Goal: Task Accomplishment & Management: Manage account settings

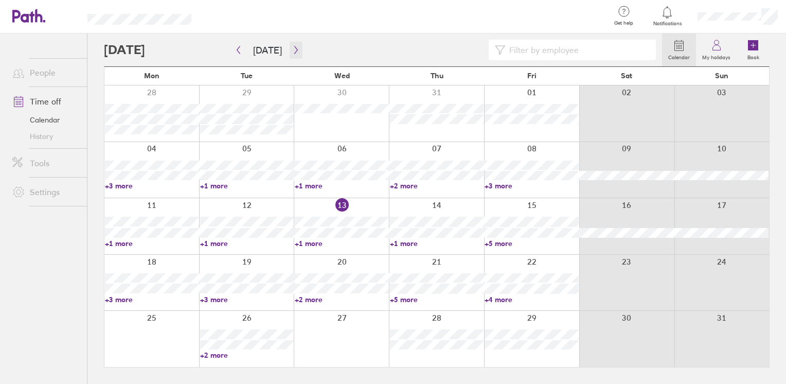
click at [292, 51] on icon "button" at bounding box center [296, 50] width 8 height 8
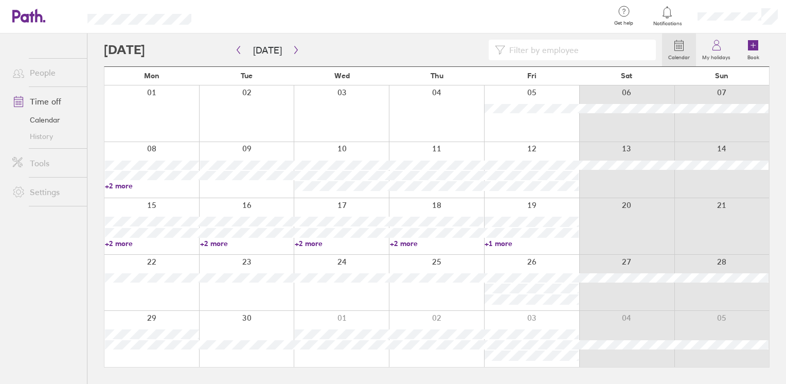
click at [340, 116] on div at bounding box center [341, 113] width 95 height 56
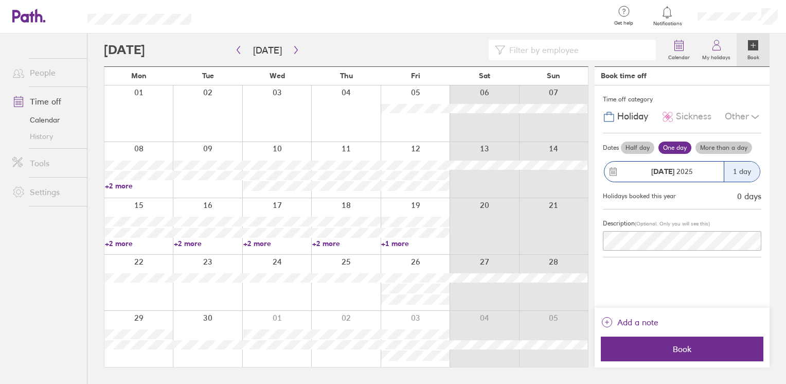
click at [289, 105] on div at bounding box center [276, 113] width 69 height 56
click at [642, 151] on label "Half day" at bounding box center [637, 147] width 33 height 12
click at [0, 0] on input "Half day" at bounding box center [0, 0] width 0 height 0
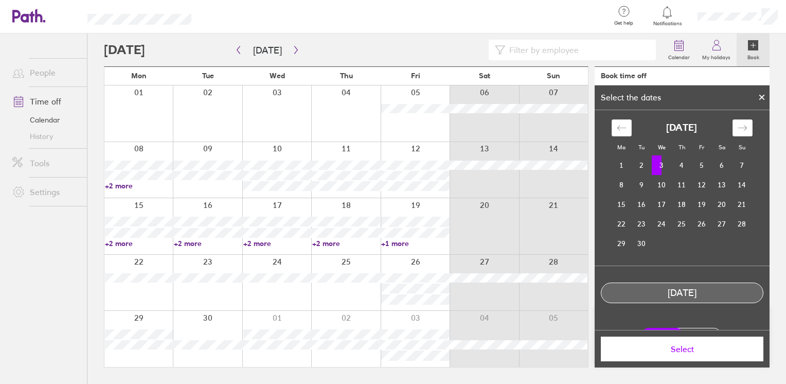
click at [656, 165] on td "3" at bounding box center [662, 165] width 20 height 20
click at [656, 163] on td "3" at bounding box center [662, 165] width 20 height 20
click at [701, 167] on td "5" at bounding box center [702, 166] width 20 height 20
click at [652, 169] on td "3" at bounding box center [662, 166] width 20 height 20
click at [709, 349] on span "Select" at bounding box center [682, 348] width 148 height 9
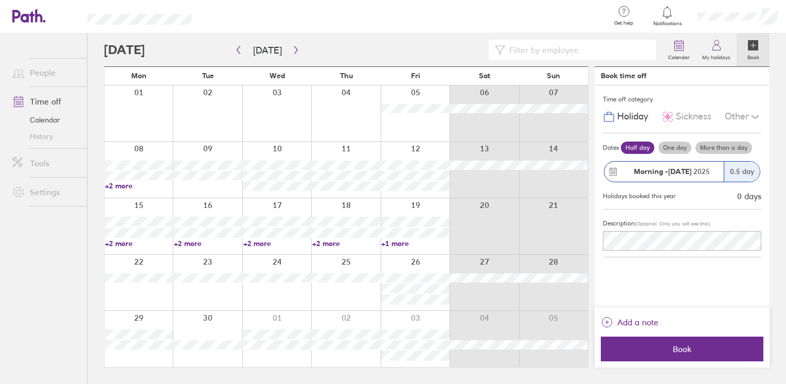
click at [648, 171] on strong "Morning -" at bounding box center [651, 171] width 34 height 9
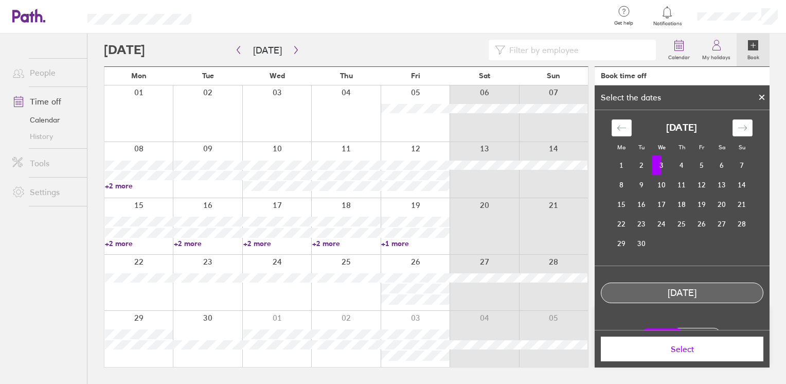
click at [660, 163] on td "3" at bounding box center [662, 165] width 20 height 20
click at [658, 164] on td "3" at bounding box center [662, 165] width 20 height 20
click at [656, 169] on td "3" at bounding box center [662, 165] width 20 height 20
click at [662, 170] on td "3" at bounding box center [662, 165] width 20 height 20
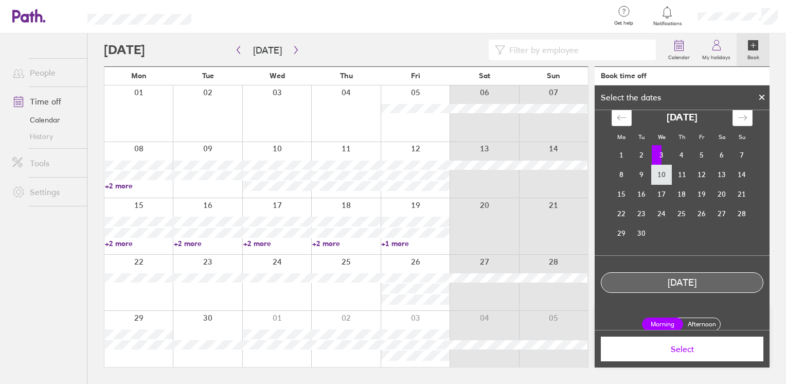
scroll to position [19, 0]
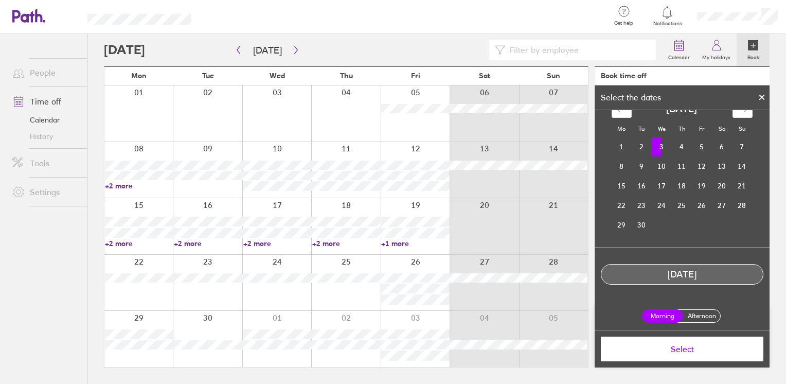
click at [710, 318] on label "Afternoon" at bounding box center [701, 316] width 41 height 12
click at [0, 0] on input "Afternoon" at bounding box center [0, 0] width 0 height 0
click at [691, 353] on span "Select" at bounding box center [682, 348] width 148 height 9
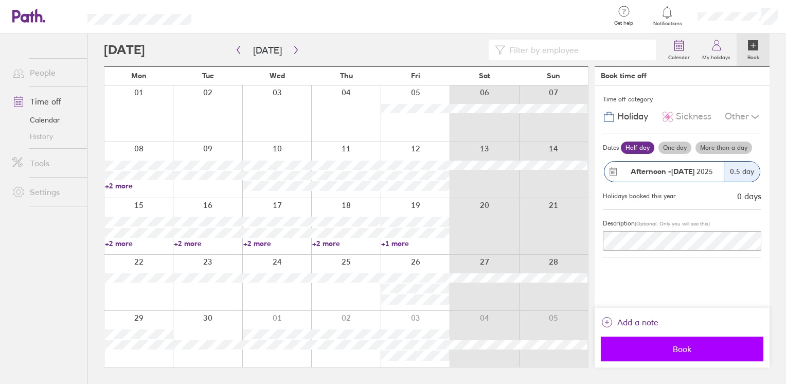
click at [679, 346] on span "Book" at bounding box center [682, 348] width 148 height 9
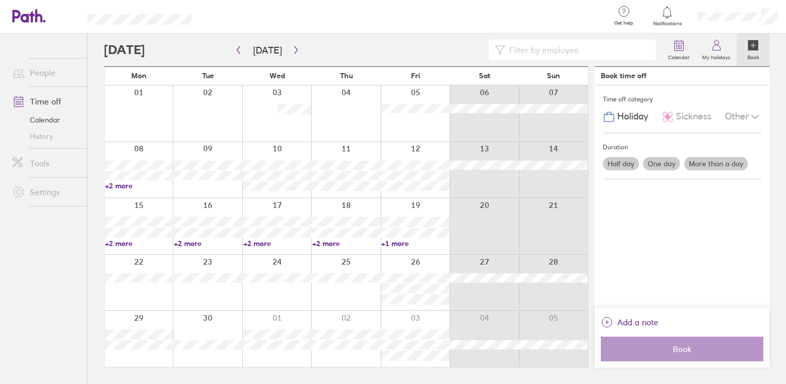
click at [436, 118] on div at bounding box center [415, 113] width 69 height 56
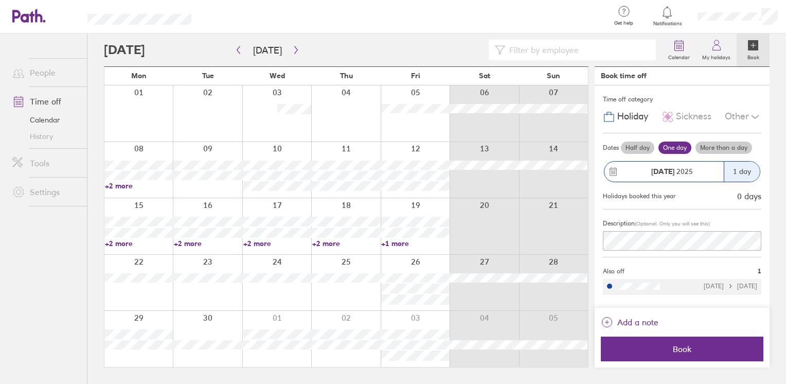
click at [636, 146] on label "Half day" at bounding box center [637, 147] width 33 height 12
click at [0, 0] on input "Half day" at bounding box center [0, 0] width 0 height 0
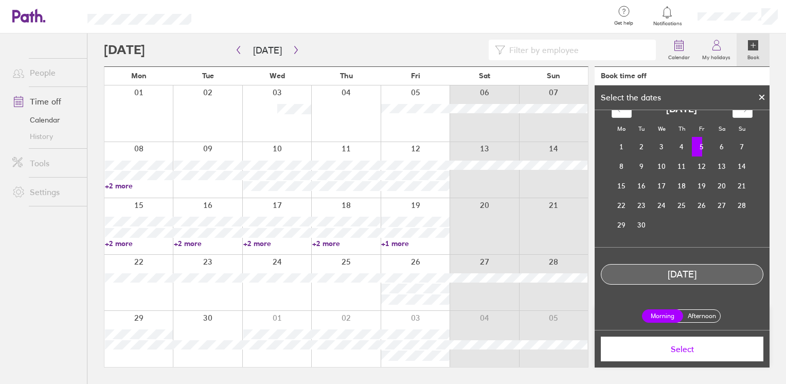
click at [706, 311] on label "Afternoon" at bounding box center [701, 316] width 41 height 12
click at [0, 0] on input "Afternoon" at bounding box center [0, 0] width 0 height 0
click at [702, 351] on span "Select" at bounding box center [682, 348] width 148 height 9
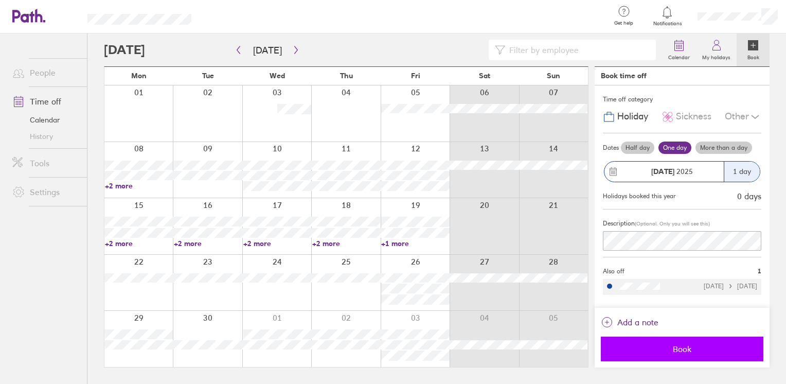
click at [702, 351] on span "Book" at bounding box center [682, 348] width 148 height 9
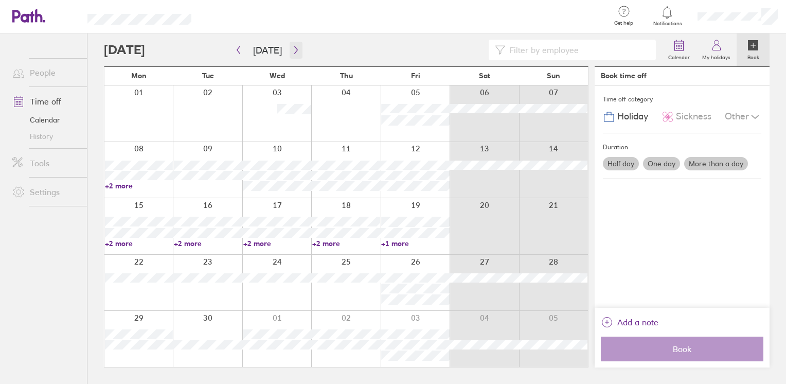
click at [290, 50] on button "button" at bounding box center [296, 50] width 13 height 17
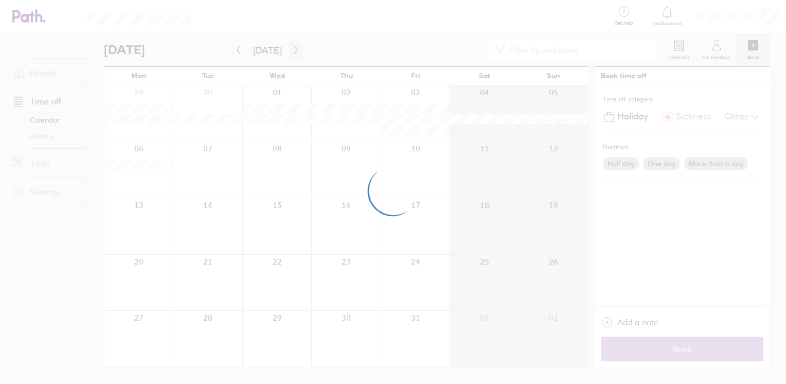
click at [288, 50] on div at bounding box center [393, 192] width 786 height 384
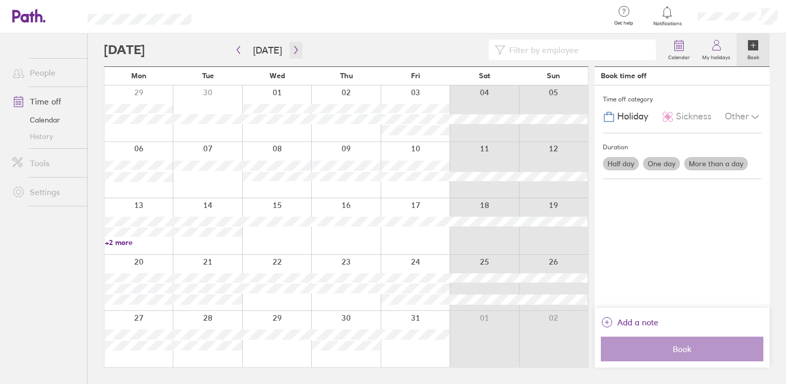
click at [292, 50] on icon "button" at bounding box center [296, 50] width 8 height 8
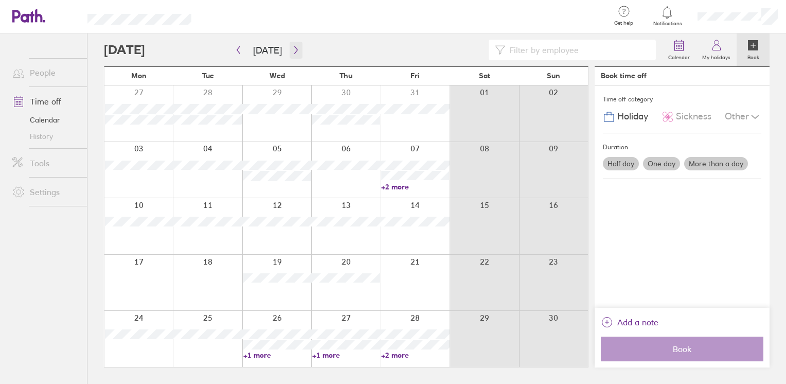
click at [292, 54] on button "button" at bounding box center [296, 50] width 13 height 17
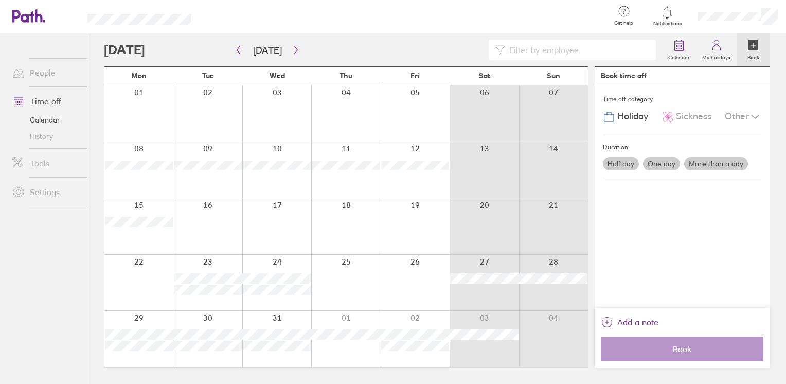
click at [352, 225] on div at bounding box center [345, 226] width 69 height 56
click at [349, 201] on div at bounding box center [345, 226] width 69 height 56
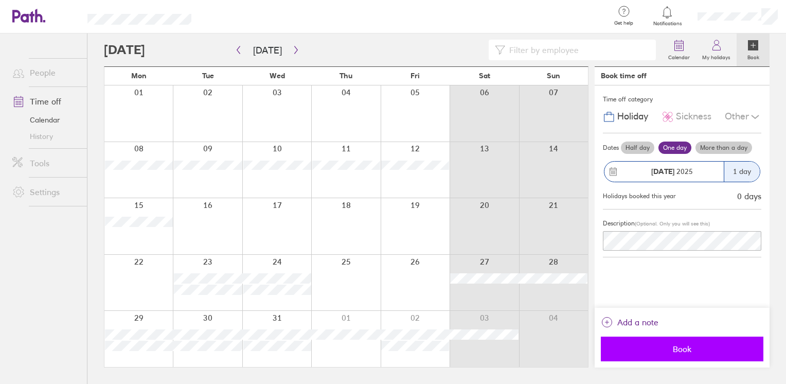
click at [733, 344] on button "Book" at bounding box center [682, 348] width 163 height 25
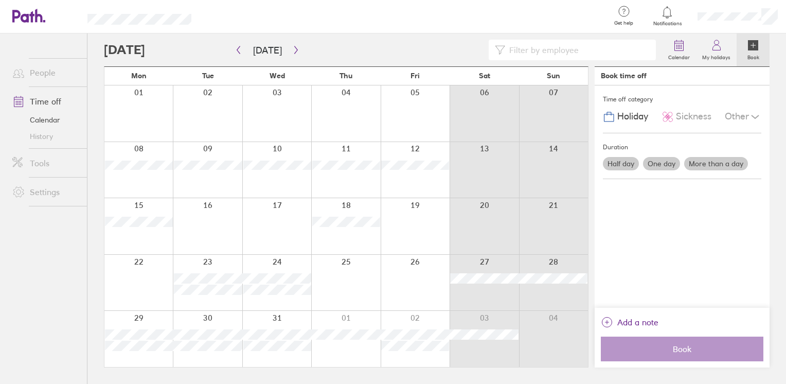
drag, startPoint x: 756, startPoint y: 1, endPoint x: 436, endPoint y: 24, distance: 320.8
click at [436, 24] on div at bounding box center [405, 16] width 394 height 33
